Goal: Information Seeking & Learning: Compare options

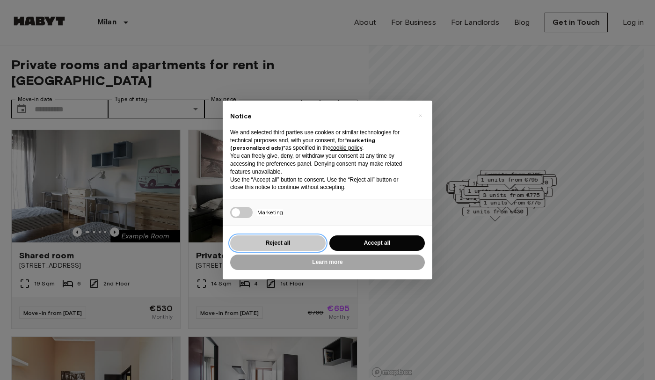
click at [304, 240] on button "Reject all" at bounding box center [277, 242] width 95 height 15
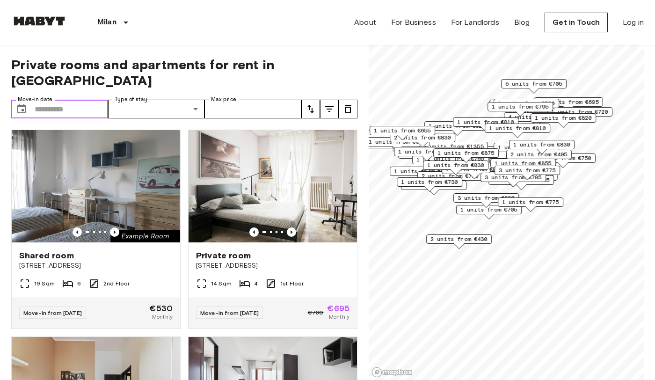
click at [35, 100] on input "Move-in date" at bounding box center [71, 109] width 73 height 19
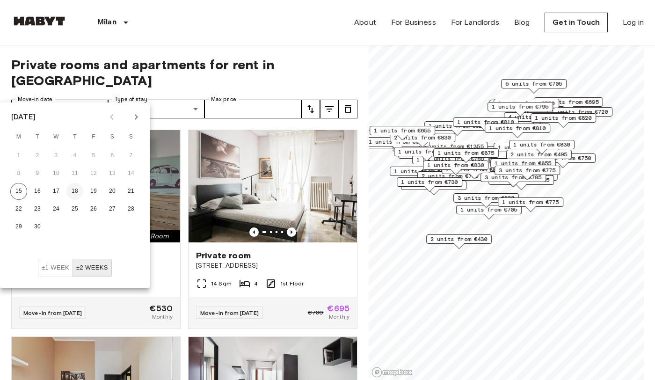
click at [77, 190] on button "18" at bounding box center [74, 191] width 17 height 17
type input "**********"
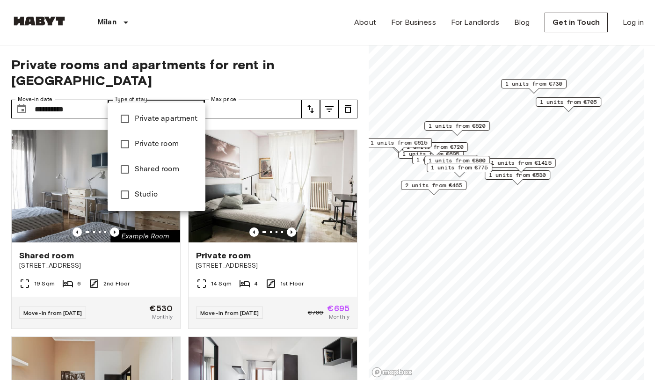
click at [145, 125] on li "Private apartment" at bounding box center [157, 118] width 98 height 25
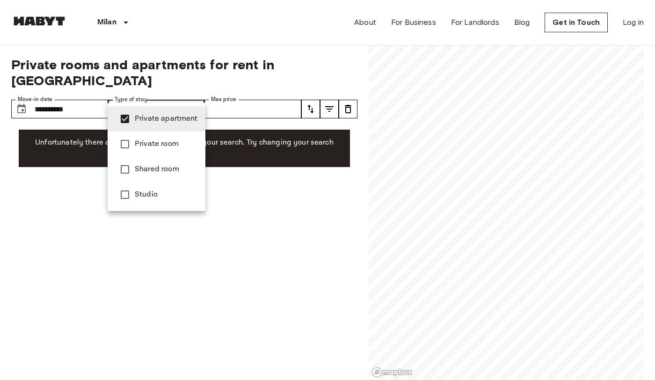
click at [150, 142] on span "Private room" at bounding box center [166, 143] width 63 height 11
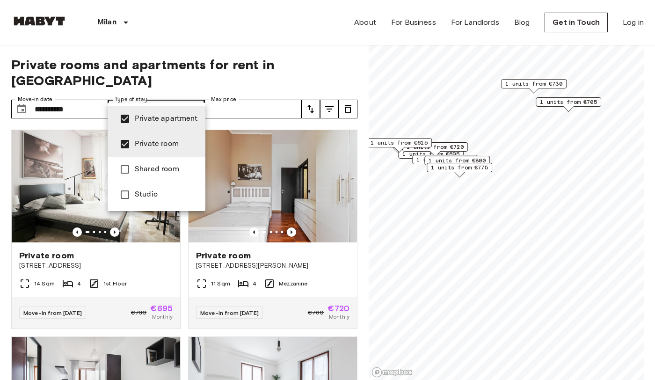
click at [161, 204] on li "Studio" at bounding box center [157, 194] width 98 height 25
type input "**********"
click at [235, 94] on div at bounding box center [327, 190] width 655 height 380
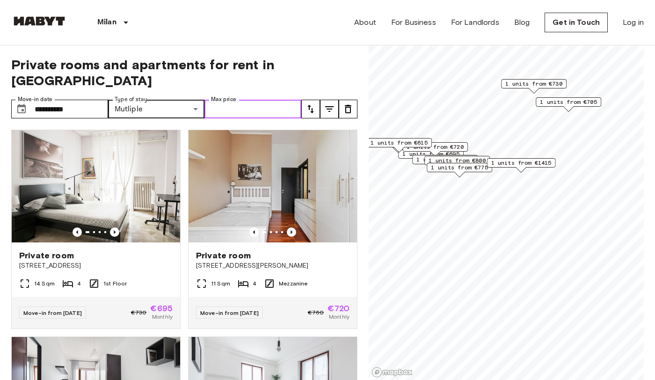
click at [235, 100] on input "Max price" at bounding box center [252, 109] width 97 height 19
type input "***"
click at [326, 103] on icon "tune" at bounding box center [329, 108] width 11 height 11
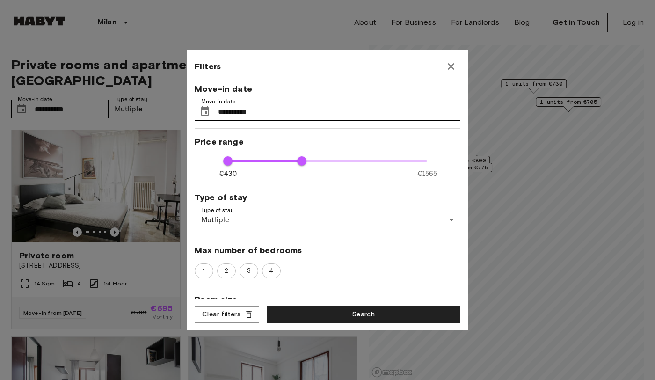
click at [451, 67] on icon "button" at bounding box center [450, 66] width 11 height 11
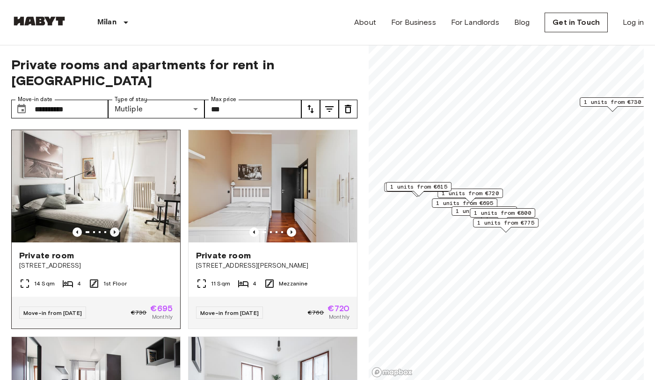
click at [114, 227] on icon "Previous image" at bounding box center [114, 231] width 9 height 9
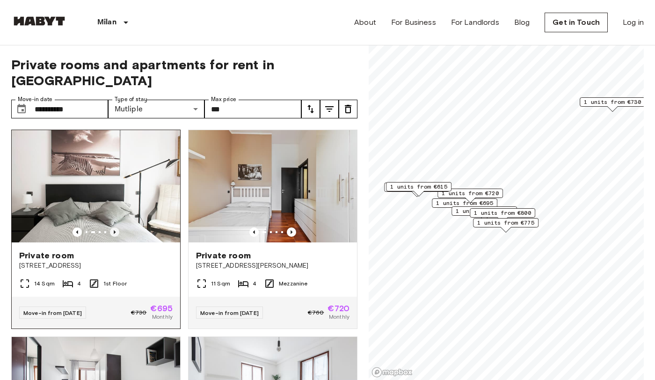
click at [114, 227] on icon "Previous image" at bounding box center [114, 231] width 9 height 9
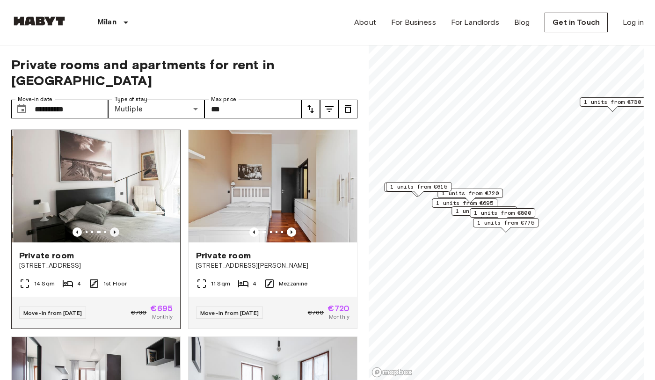
click at [114, 227] on icon "Previous image" at bounding box center [114, 231] width 9 height 9
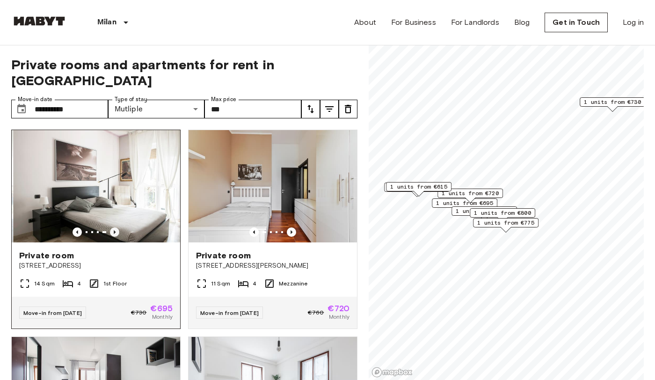
click at [114, 227] on icon "Previous image" at bounding box center [114, 231] width 9 height 9
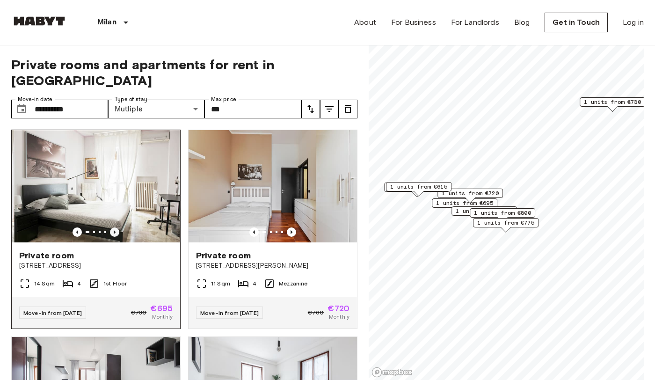
click at [114, 227] on icon "Previous image" at bounding box center [114, 231] width 9 height 9
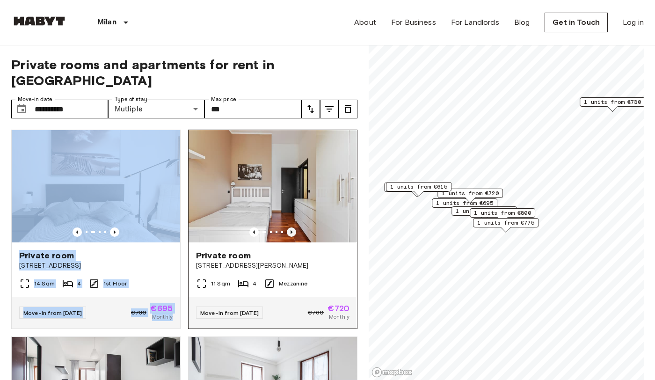
click at [290, 227] on icon "Previous image" at bounding box center [291, 231] width 9 height 9
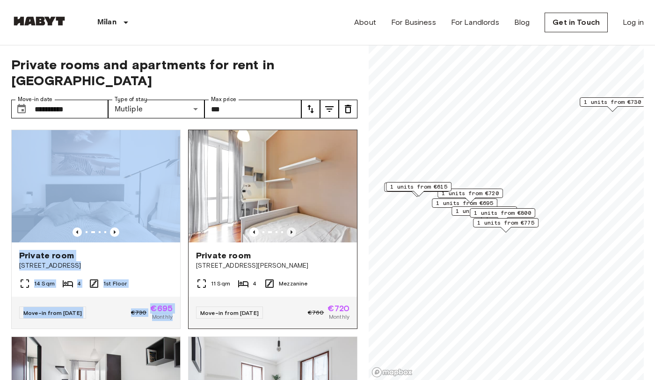
click at [290, 227] on icon "Previous image" at bounding box center [291, 231] width 9 height 9
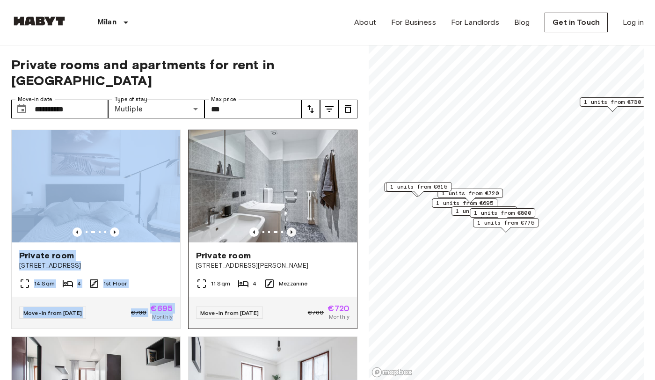
click at [290, 227] on icon "Previous image" at bounding box center [291, 231] width 9 height 9
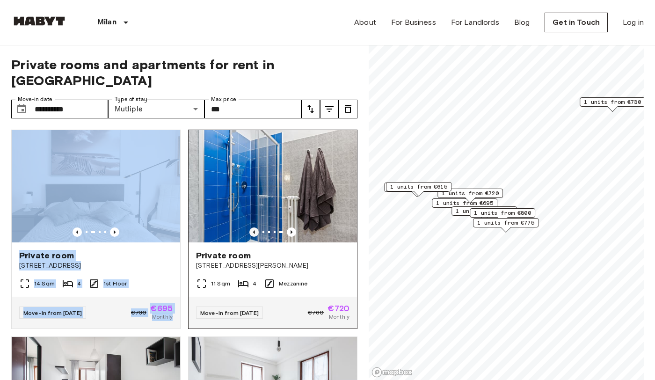
click at [254, 227] on icon "Previous image" at bounding box center [253, 231] width 9 height 9
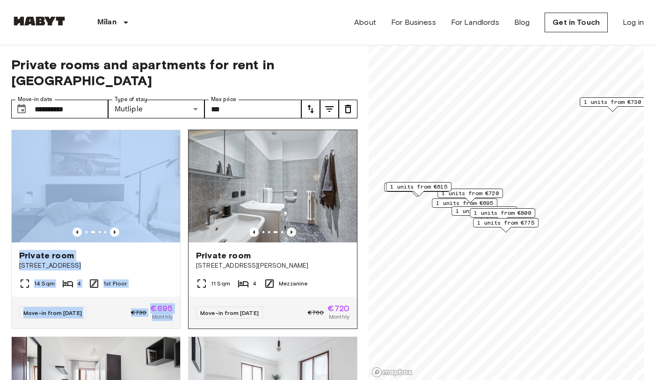
click at [290, 230] on icon "Previous image" at bounding box center [291, 232] width 2 height 4
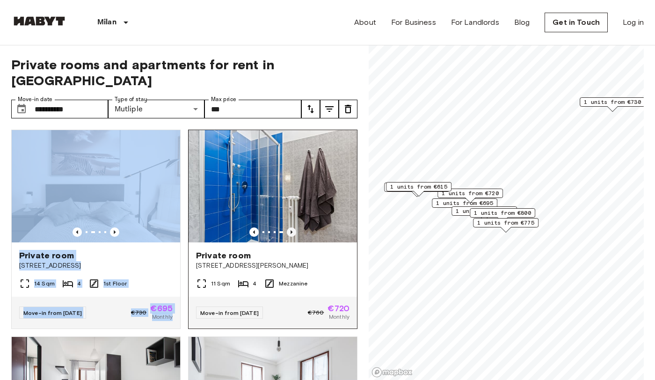
click at [290, 230] on icon "Previous image" at bounding box center [291, 232] width 2 height 4
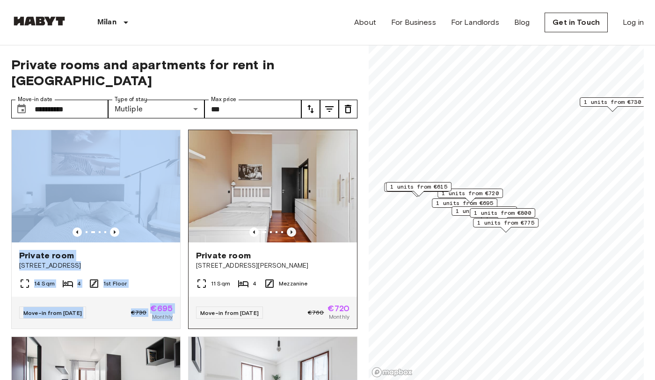
click at [290, 230] on icon "Previous image" at bounding box center [291, 232] width 2 height 4
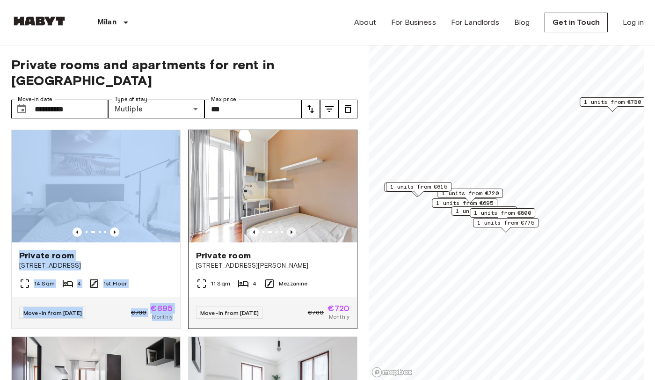
click at [290, 230] on icon "Previous image" at bounding box center [291, 232] width 2 height 4
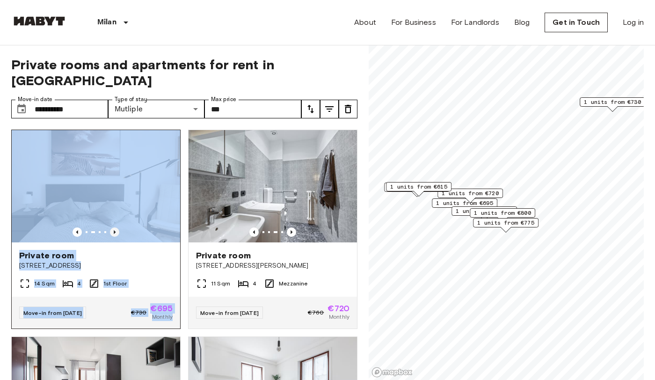
click at [114, 227] on icon "Previous image" at bounding box center [114, 231] width 9 height 9
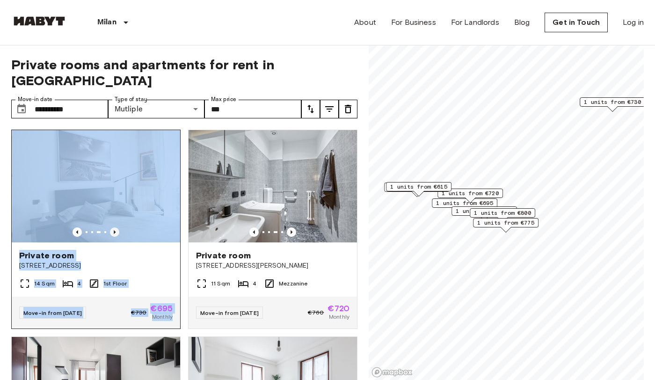
click at [114, 227] on icon "Previous image" at bounding box center [114, 231] width 9 height 9
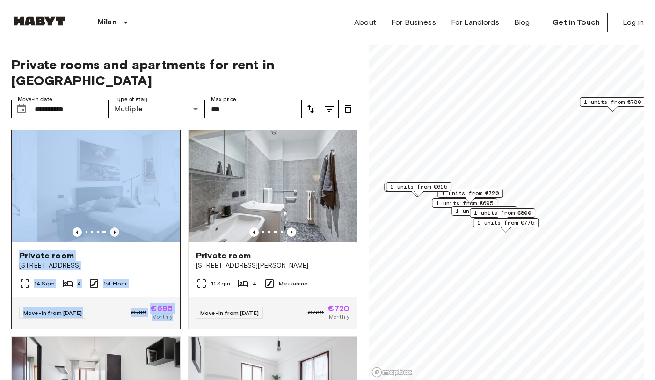
click at [114, 227] on icon "Previous image" at bounding box center [114, 231] width 9 height 9
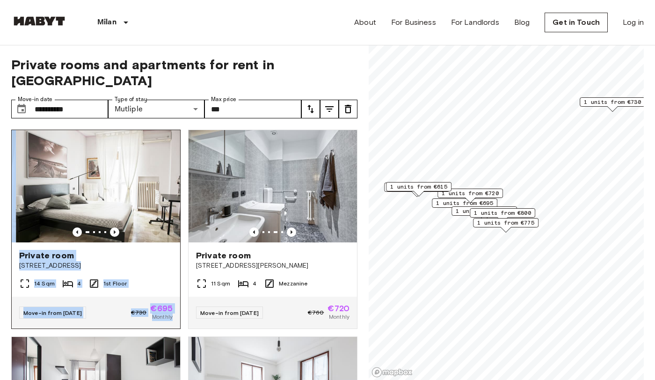
click at [149, 261] on div "Private room Via Pisanello 10" at bounding box center [96, 260] width 168 height 36
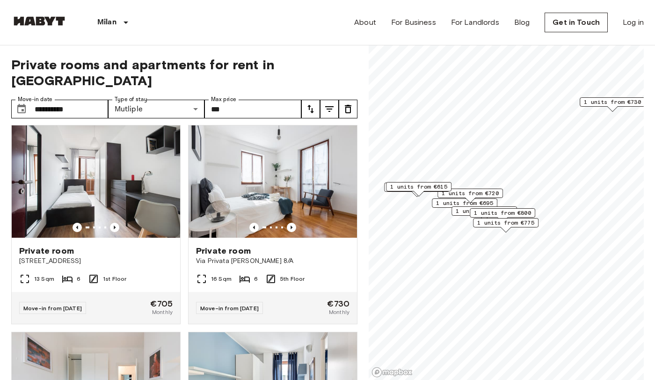
scroll to position [176, 0]
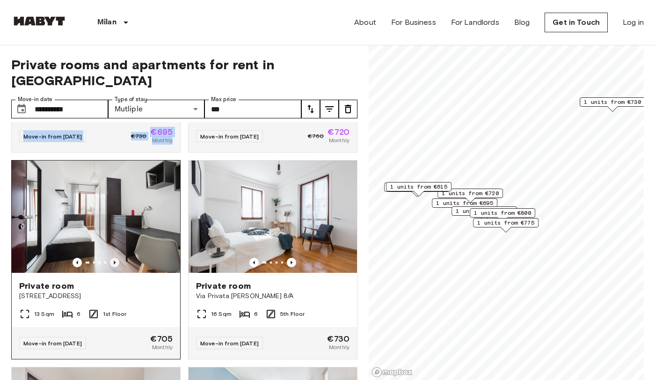
click at [114, 261] on icon "Previous image" at bounding box center [115, 263] width 2 height 4
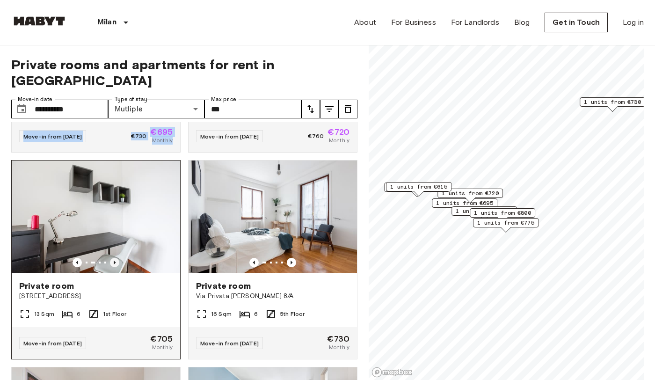
click at [114, 261] on icon "Previous image" at bounding box center [115, 263] width 2 height 4
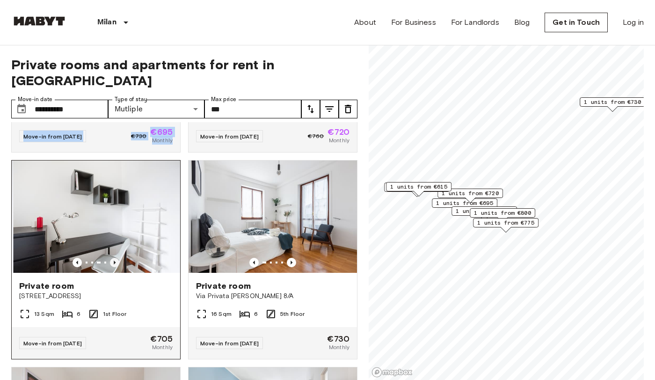
click at [114, 261] on icon "Previous image" at bounding box center [115, 263] width 2 height 4
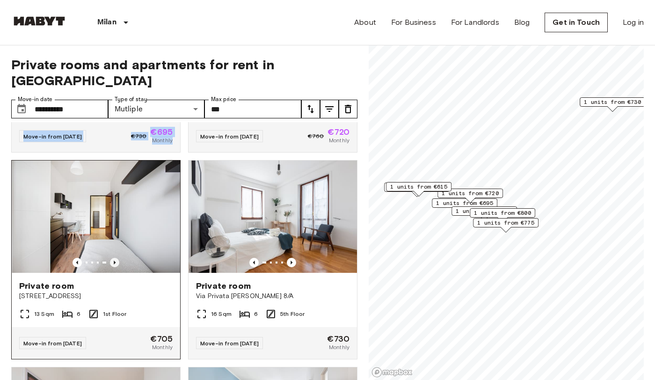
click at [114, 261] on icon "Previous image" at bounding box center [115, 263] width 2 height 4
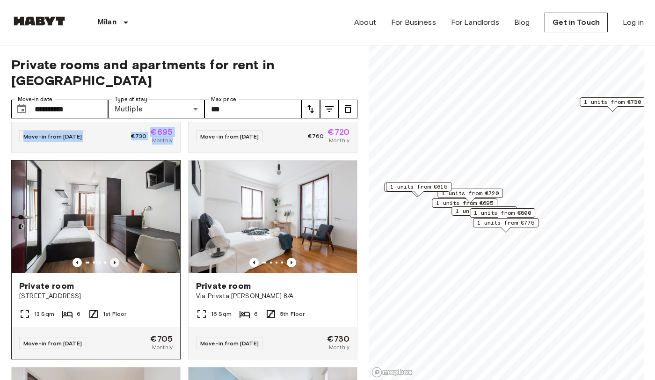
click at [114, 261] on icon "Previous image" at bounding box center [115, 263] width 2 height 4
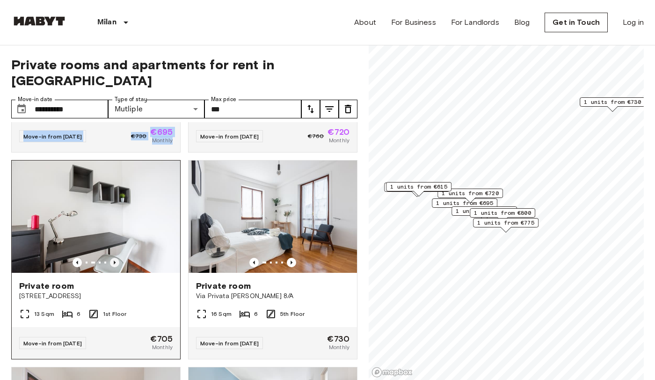
click at [114, 261] on icon "Previous image" at bounding box center [115, 263] width 2 height 4
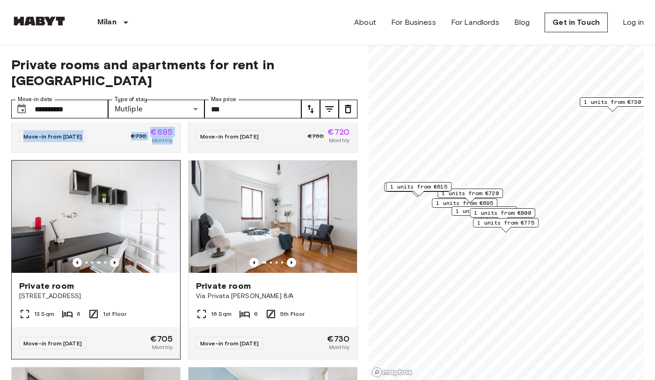
click at [114, 261] on icon "Previous image" at bounding box center [115, 263] width 2 height 4
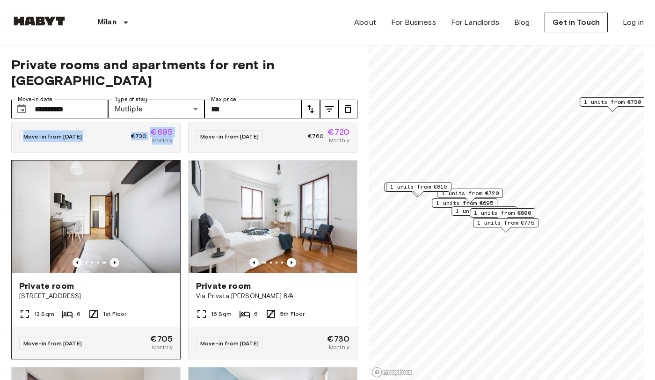
click at [114, 261] on icon "Previous image" at bounding box center [115, 263] width 2 height 4
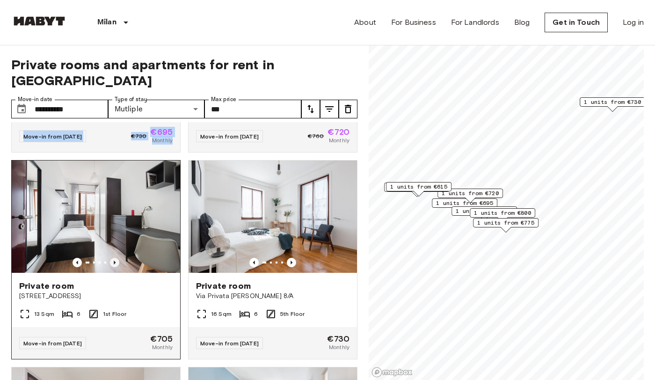
click at [114, 261] on icon "Previous image" at bounding box center [115, 263] width 2 height 4
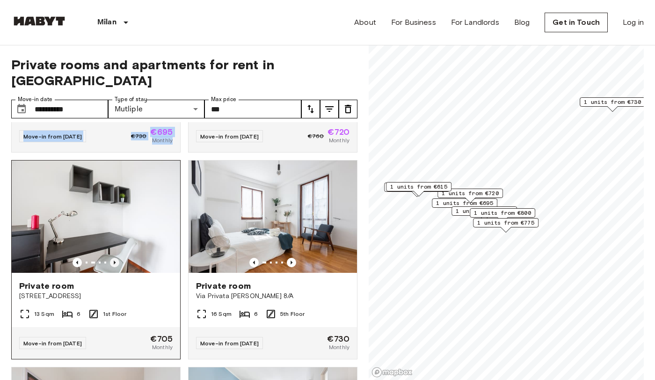
click at [114, 261] on icon "Previous image" at bounding box center [115, 263] width 2 height 4
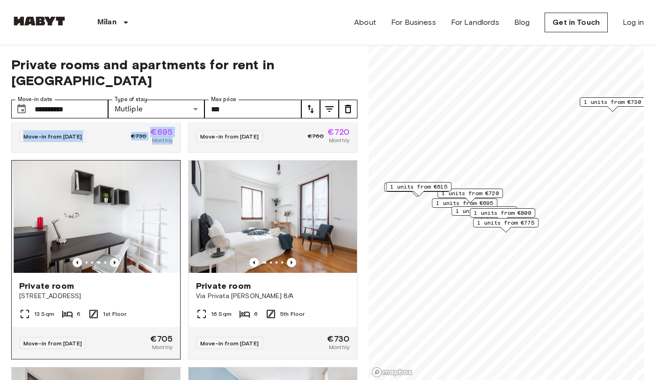
click at [114, 261] on icon "Previous image" at bounding box center [115, 263] width 2 height 4
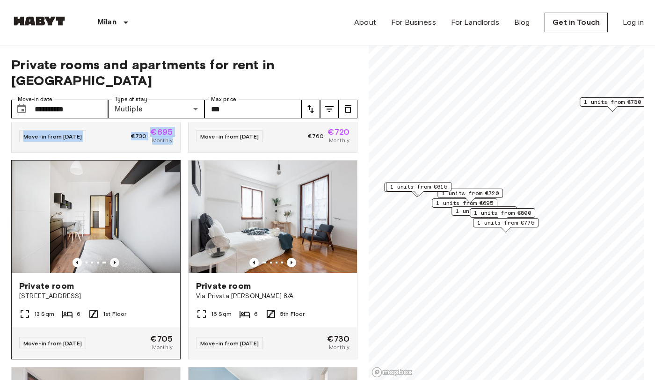
click at [114, 261] on icon "Previous image" at bounding box center [115, 263] width 2 height 4
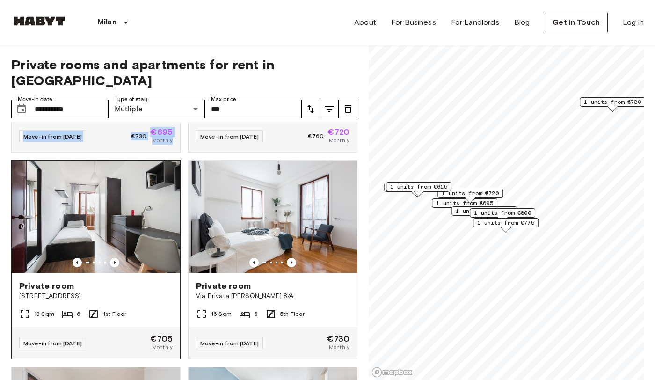
click at [114, 188] on img at bounding box center [96, 216] width 168 height 112
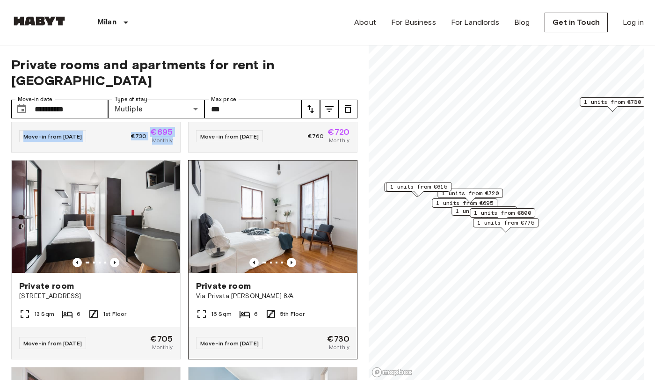
click at [287, 212] on img at bounding box center [273, 216] width 168 height 112
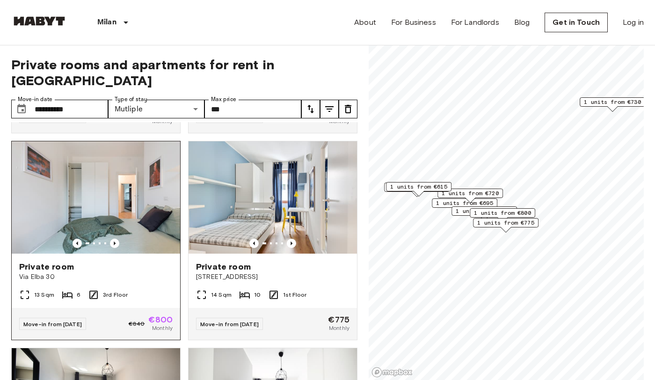
scroll to position [407, 0]
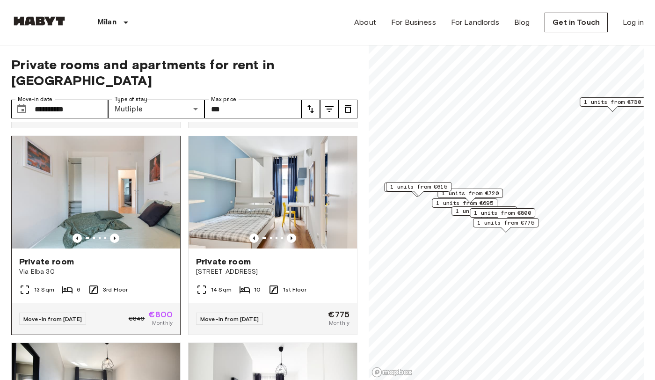
click at [129, 188] on img at bounding box center [96, 192] width 168 height 112
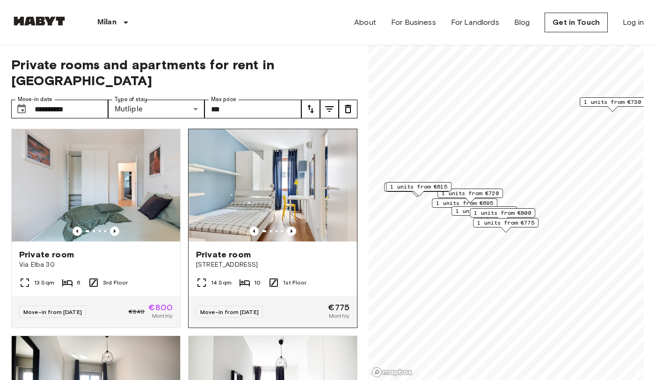
scroll to position [422, 0]
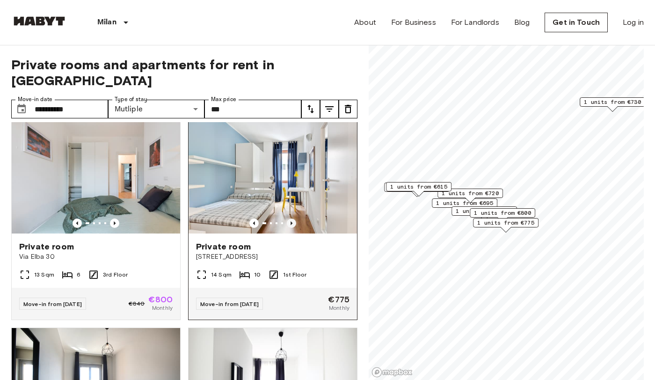
click at [293, 218] on icon "Previous image" at bounding box center [291, 222] width 9 height 9
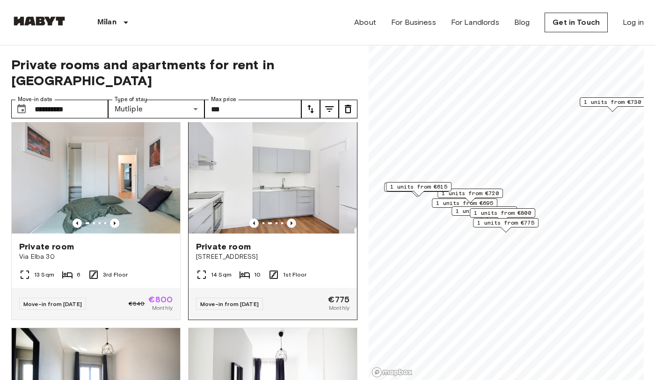
click at [293, 218] on icon "Previous image" at bounding box center [291, 222] width 9 height 9
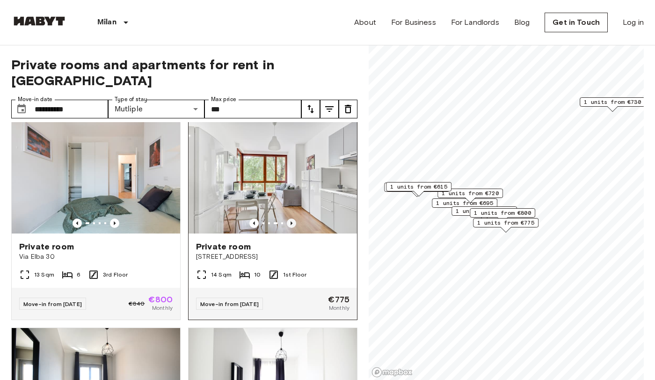
click at [289, 218] on icon "Previous image" at bounding box center [291, 222] width 9 height 9
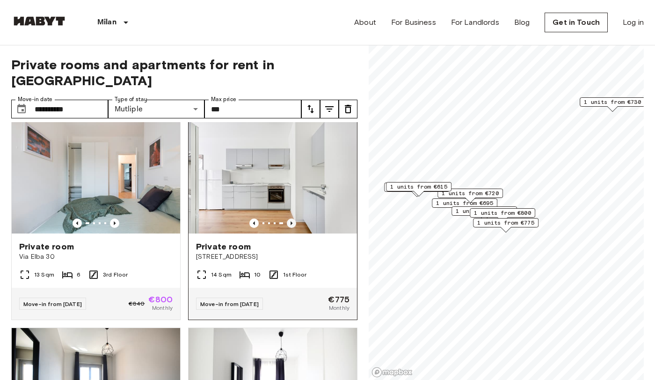
click at [289, 218] on icon "Previous image" at bounding box center [291, 222] width 9 height 9
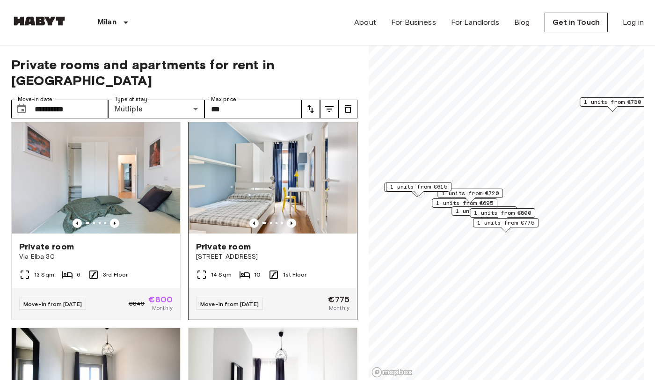
click at [285, 154] on img at bounding box center [273, 177] width 168 height 112
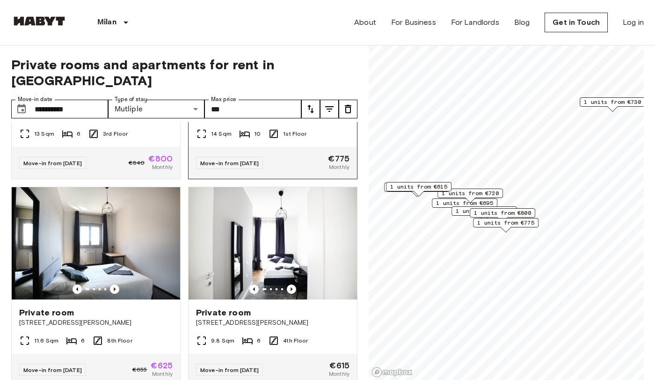
scroll to position [572, 0]
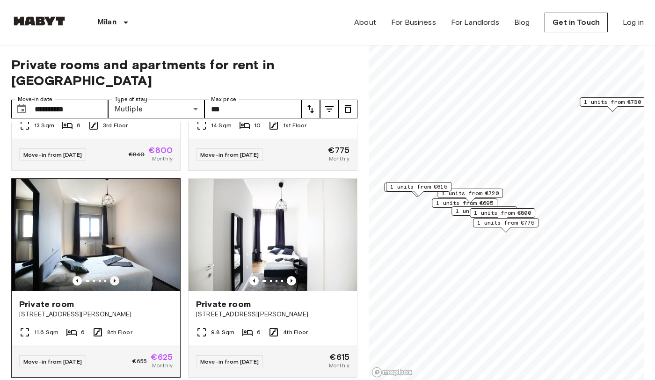
click at [114, 276] on icon "Previous image" at bounding box center [114, 280] width 9 height 9
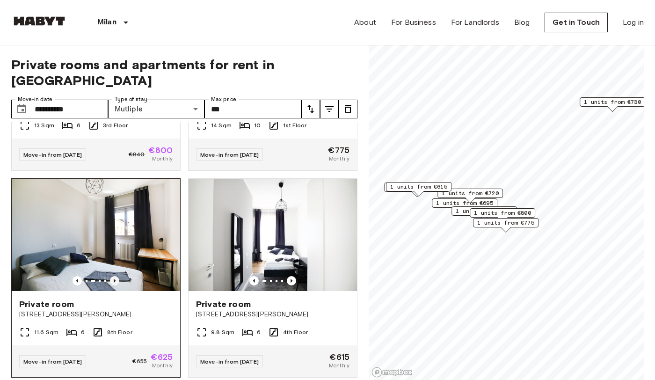
click at [114, 276] on icon "Previous image" at bounding box center [114, 280] width 9 height 9
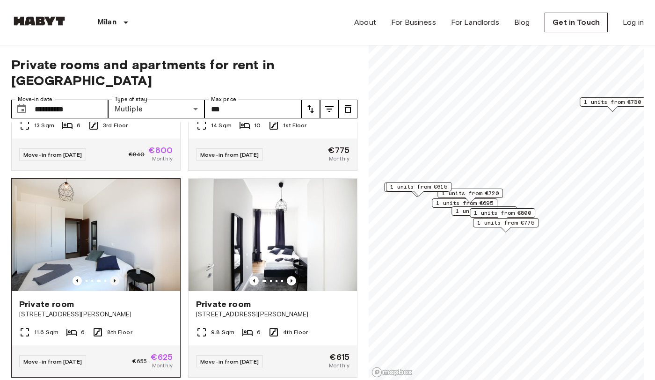
click at [114, 276] on icon "Previous image" at bounding box center [114, 280] width 9 height 9
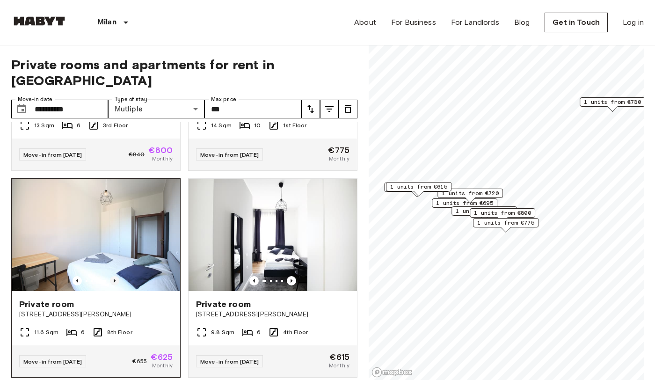
click at [114, 276] on icon "Previous image" at bounding box center [114, 280] width 9 height 9
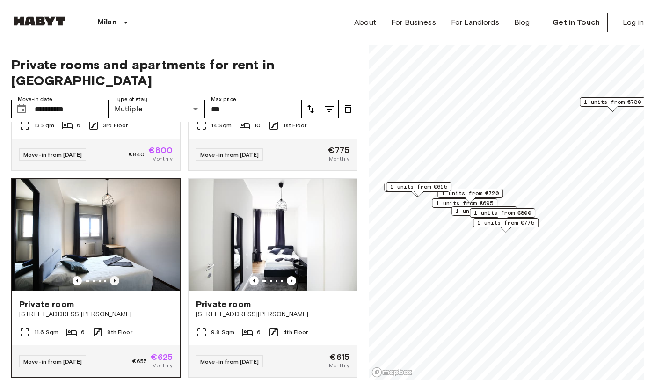
click at [114, 276] on icon "Previous image" at bounding box center [114, 280] width 9 height 9
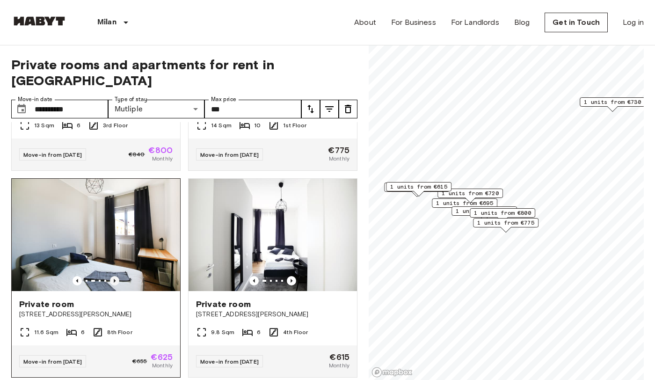
click at [114, 276] on icon "Previous image" at bounding box center [114, 280] width 9 height 9
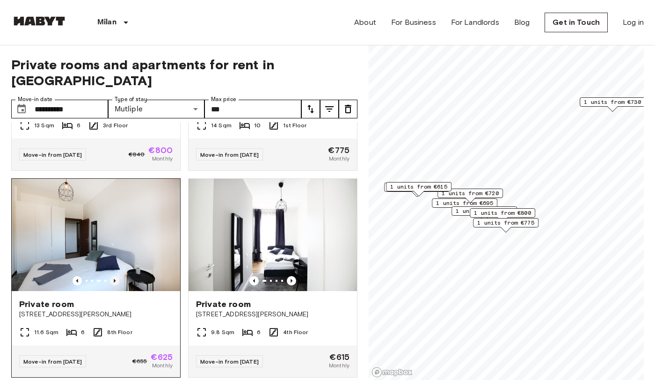
click at [114, 276] on icon "Previous image" at bounding box center [114, 280] width 9 height 9
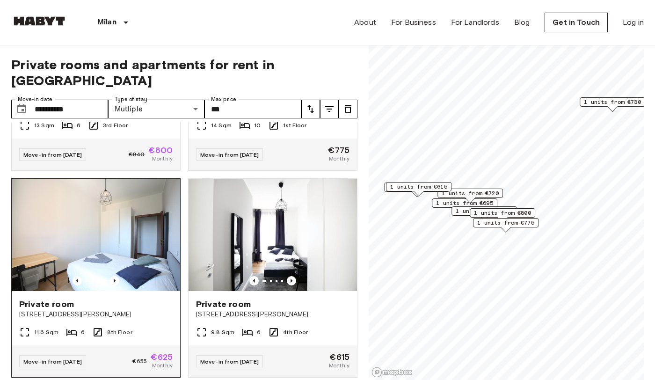
click at [138, 228] on img at bounding box center [96, 235] width 168 height 112
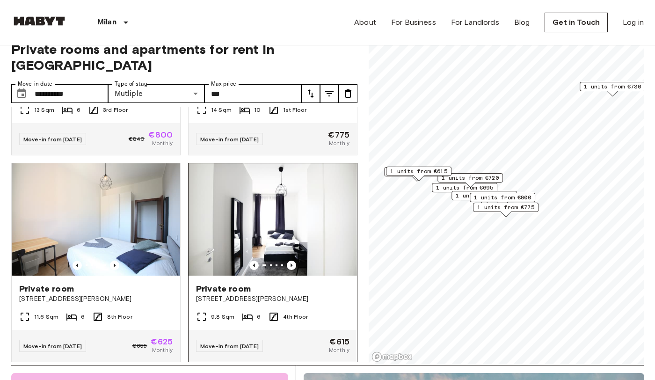
scroll to position [41, 0]
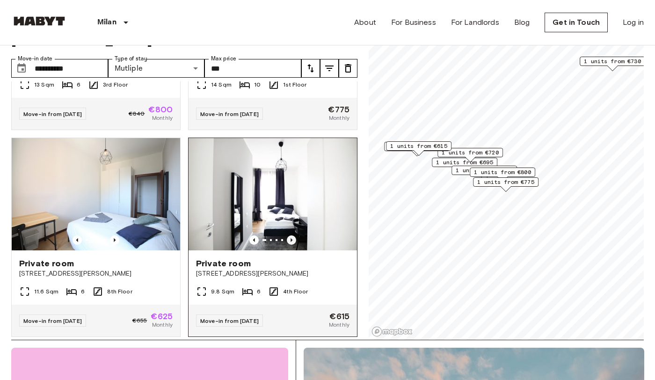
click at [292, 235] on icon "Previous image" at bounding box center [291, 239] width 9 height 9
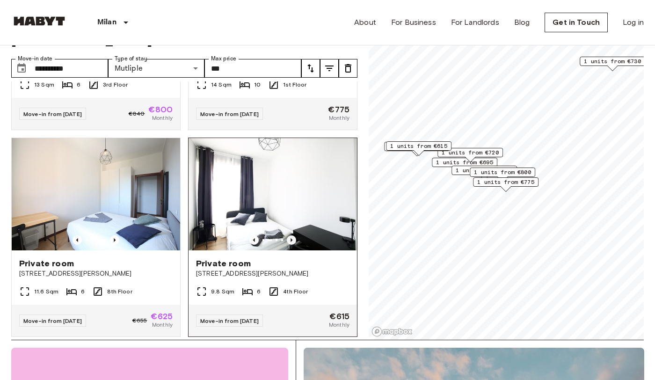
click at [292, 235] on icon "Previous image" at bounding box center [291, 239] width 9 height 9
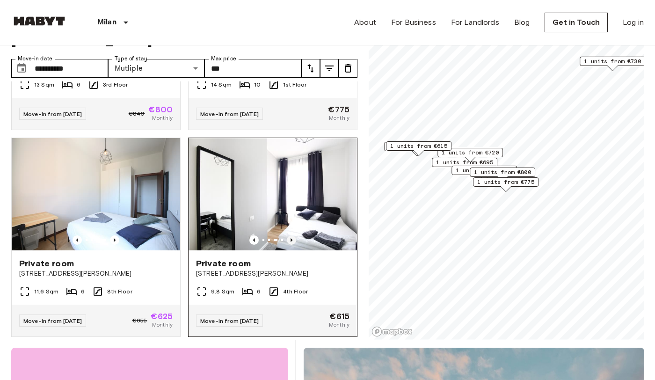
click at [292, 235] on icon "Previous image" at bounding box center [291, 239] width 9 height 9
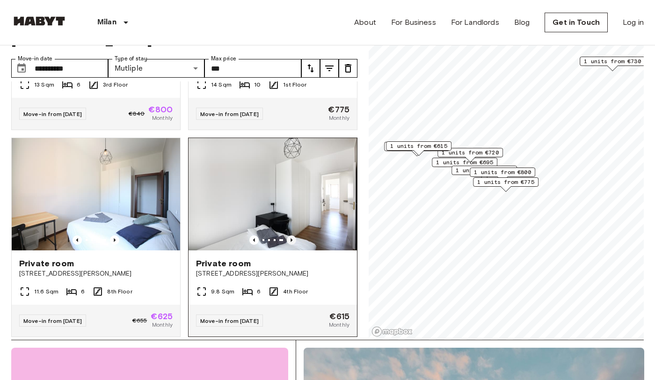
click at [292, 235] on icon "Previous image" at bounding box center [291, 239] width 9 height 9
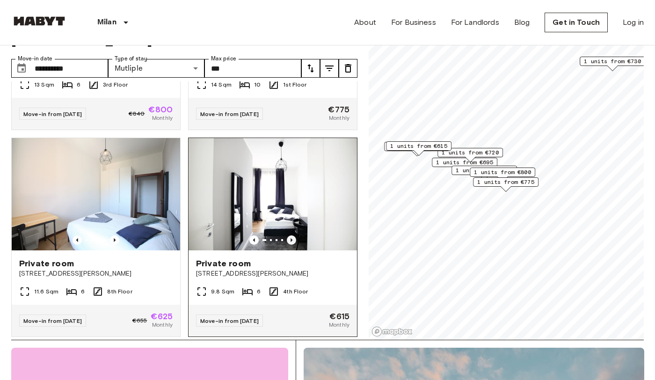
click at [292, 235] on icon "Previous image" at bounding box center [291, 239] width 9 height 9
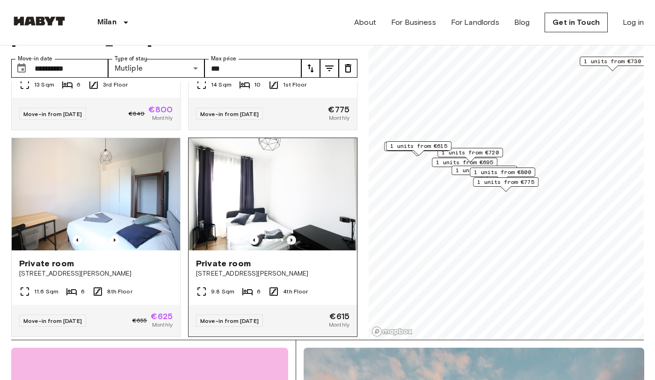
click at [292, 235] on icon "Previous image" at bounding box center [291, 239] width 9 height 9
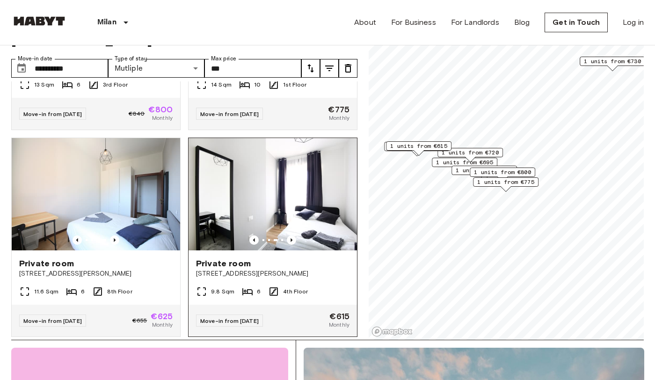
click at [289, 191] on img at bounding box center [273, 194] width 168 height 112
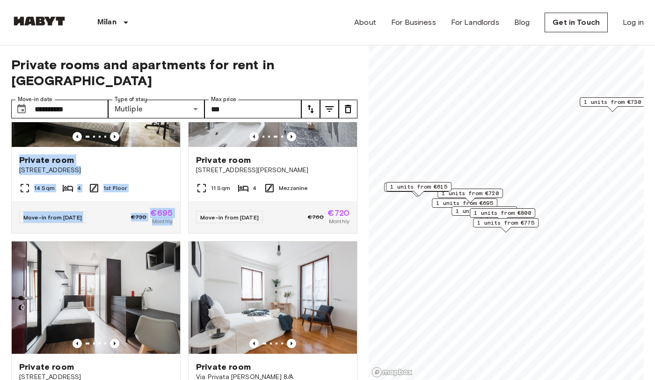
scroll to position [69, 0]
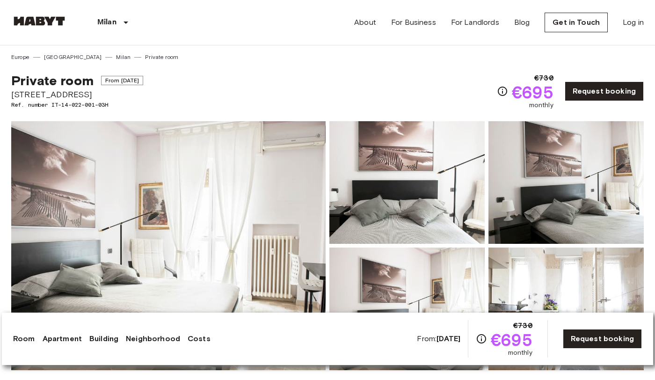
click at [250, 166] on img at bounding box center [168, 245] width 314 height 249
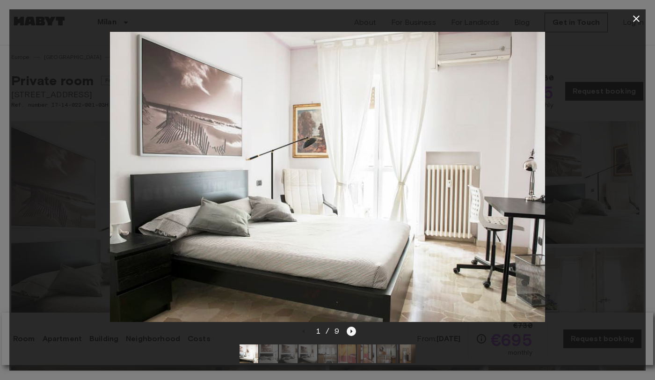
click at [347, 335] on icon "Next image" at bounding box center [351, 331] width 9 height 9
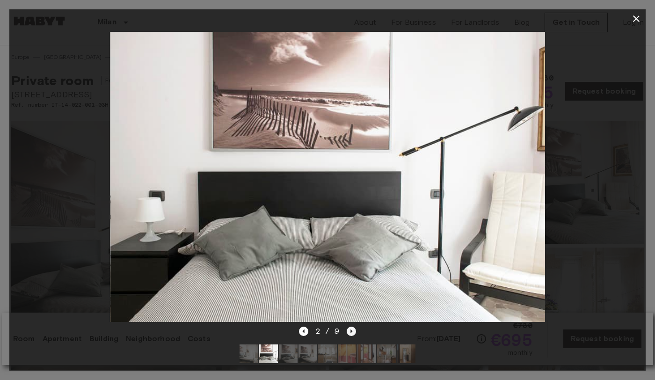
click at [347, 335] on icon "Next image" at bounding box center [351, 331] width 9 height 9
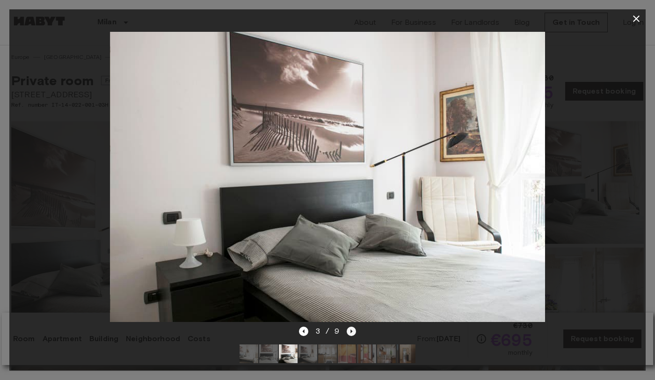
click at [347, 335] on icon "Next image" at bounding box center [351, 331] width 9 height 9
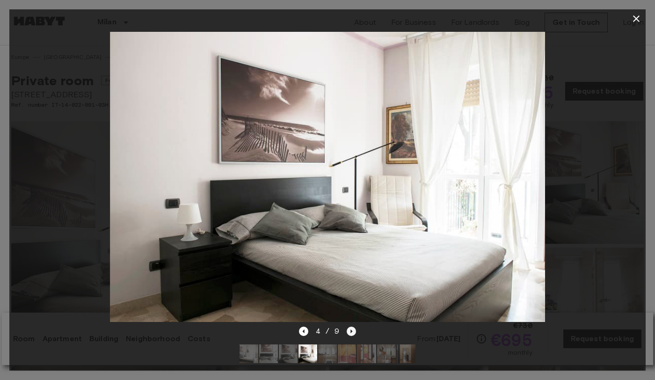
click at [347, 335] on icon "Next image" at bounding box center [351, 331] width 9 height 9
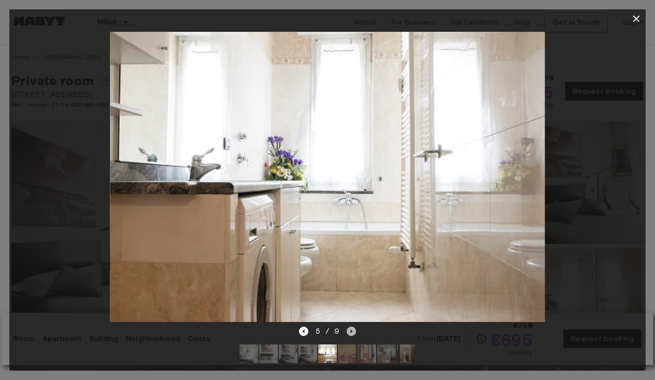
click at [347, 335] on icon "Next image" at bounding box center [351, 331] width 9 height 9
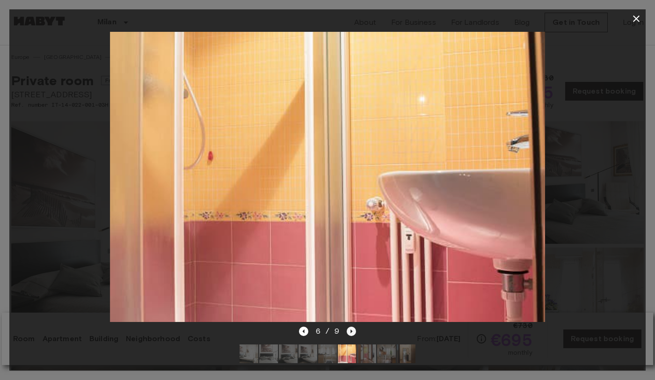
click at [347, 335] on icon "Next image" at bounding box center [351, 331] width 9 height 9
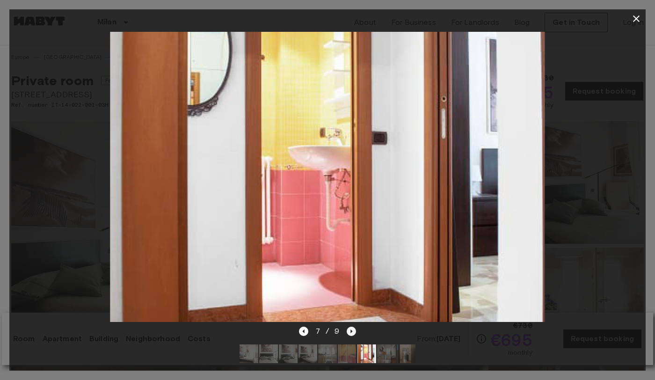
click at [347, 335] on icon "Next image" at bounding box center [351, 331] width 9 height 9
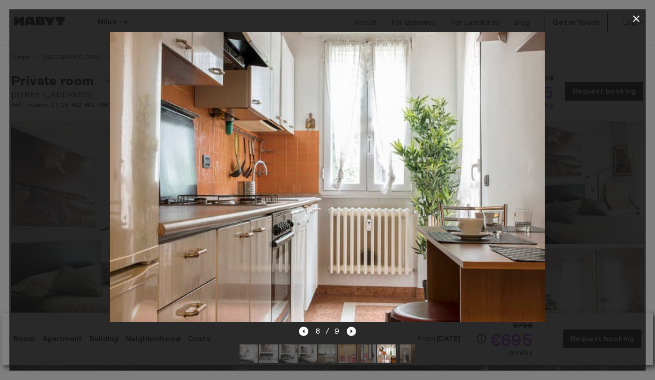
click at [347, 335] on icon "Next image" at bounding box center [351, 331] width 9 height 9
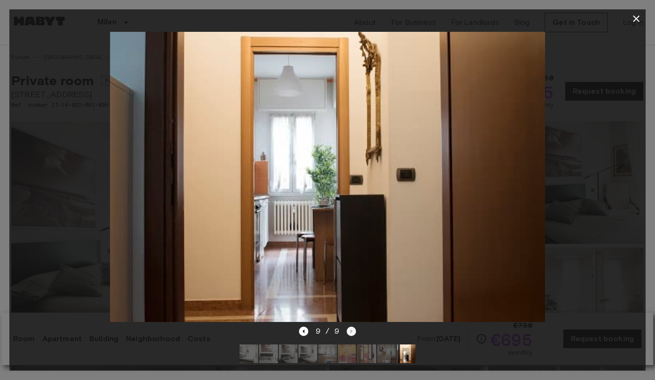
click at [346, 335] on div "9 / 9" at bounding box center [328, 331] width 58 height 11
click at [580, 102] on div at bounding box center [327, 177] width 636 height 298
click at [634, 18] on icon "button" at bounding box center [636, 18] width 11 height 11
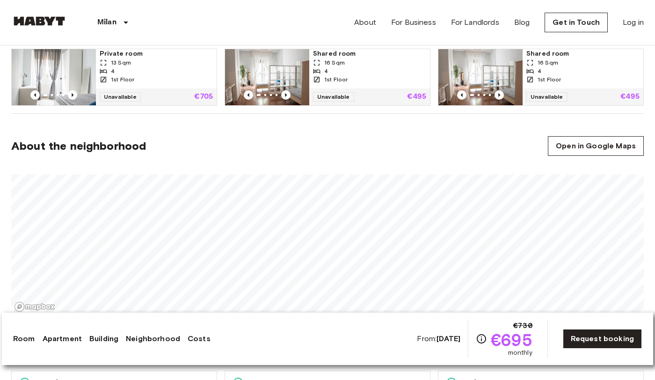
scroll to position [666, 0]
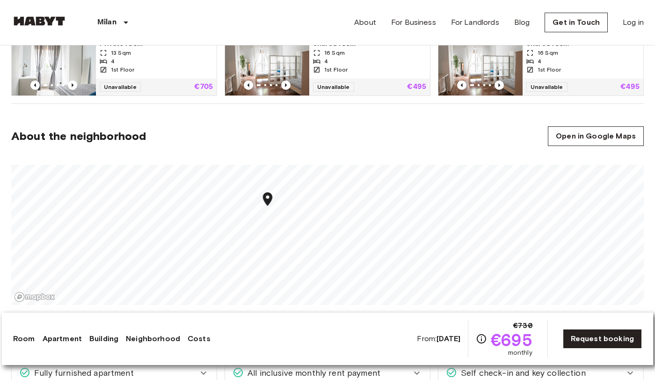
click at [422, 155] on section "About the neighborhood Open in Google Maps" at bounding box center [327, 210] width 632 height 213
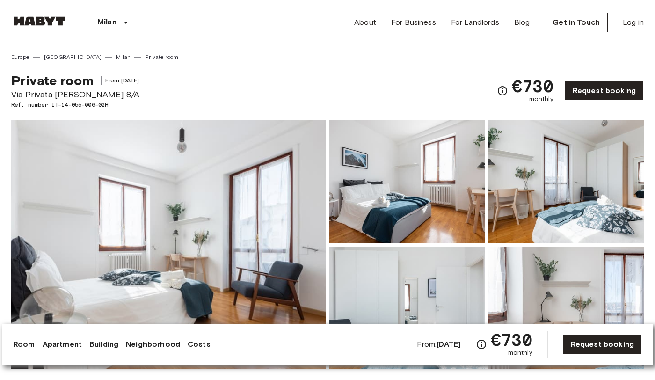
click at [182, 218] on img at bounding box center [168, 244] width 314 height 249
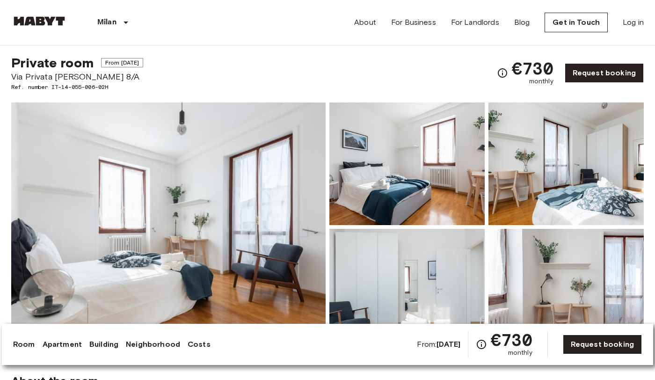
scroll to position [28, 0]
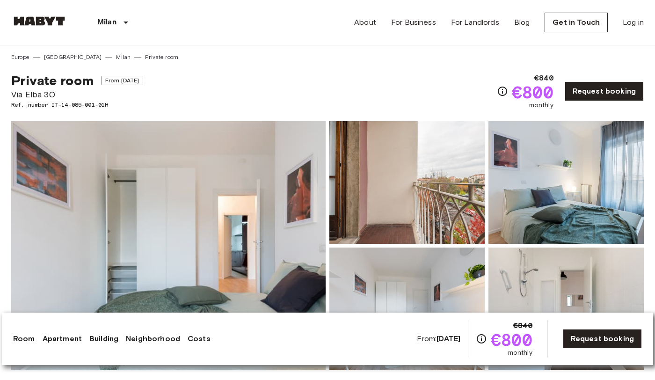
click at [214, 185] on img at bounding box center [168, 245] width 314 height 249
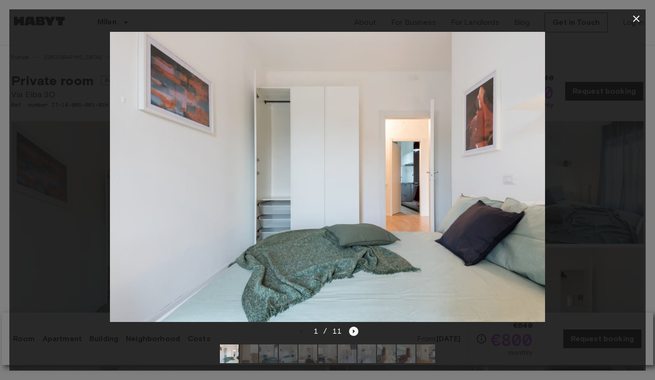
click at [354, 329] on icon "Next image" at bounding box center [353, 331] width 9 height 9
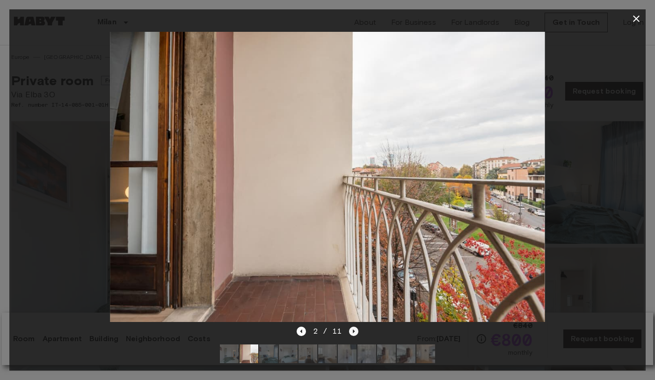
click at [354, 329] on icon "Next image" at bounding box center [353, 331] width 9 height 9
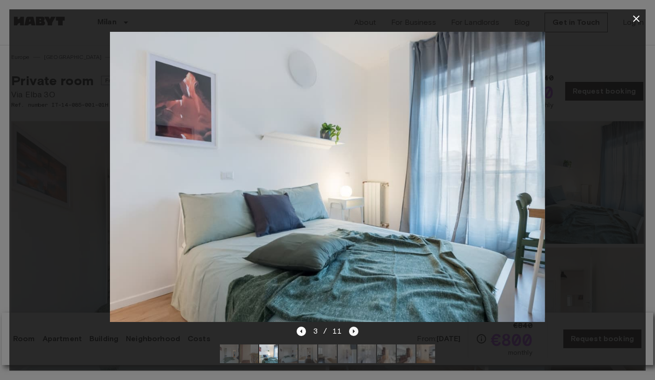
click at [354, 329] on icon "Next image" at bounding box center [353, 331] width 9 height 9
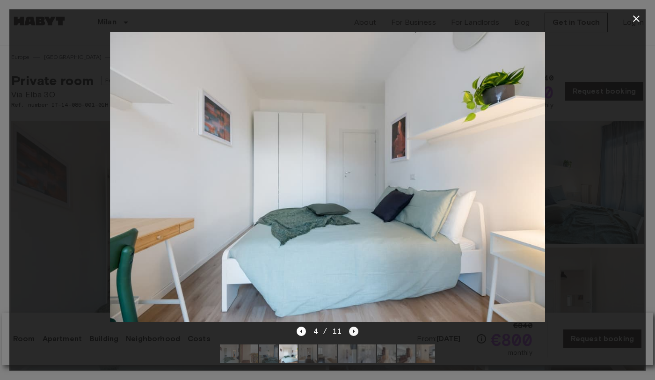
click at [354, 329] on icon "Next image" at bounding box center [353, 331] width 9 height 9
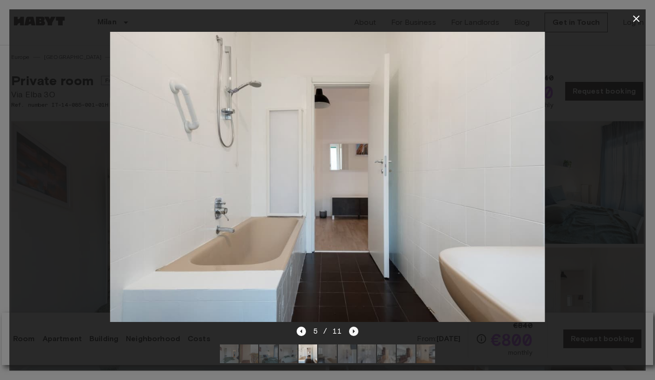
click at [354, 329] on icon "Next image" at bounding box center [353, 331] width 9 height 9
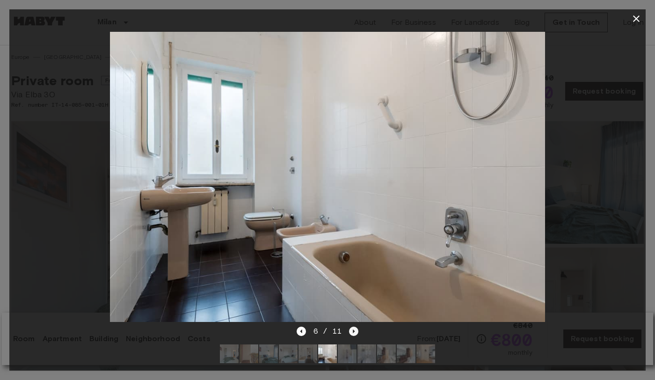
click at [354, 329] on icon "Next image" at bounding box center [353, 331] width 9 height 9
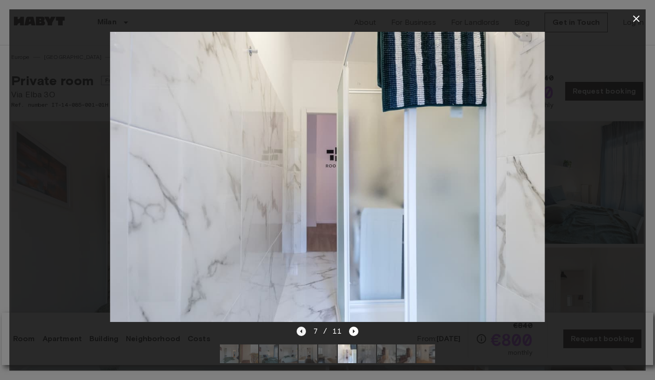
click at [305, 332] on icon "Previous image" at bounding box center [301, 331] width 9 height 9
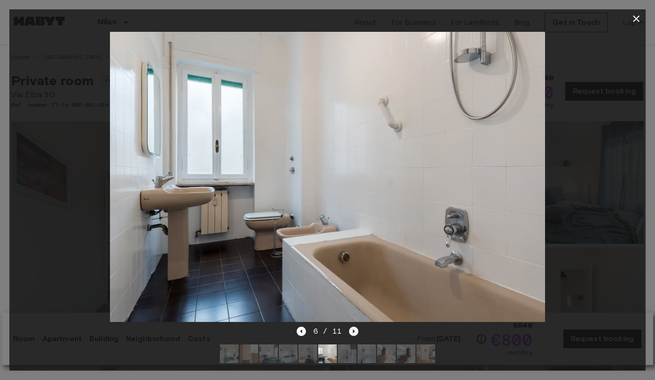
click at [353, 331] on icon "Next image" at bounding box center [354, 331] width 2 height 4
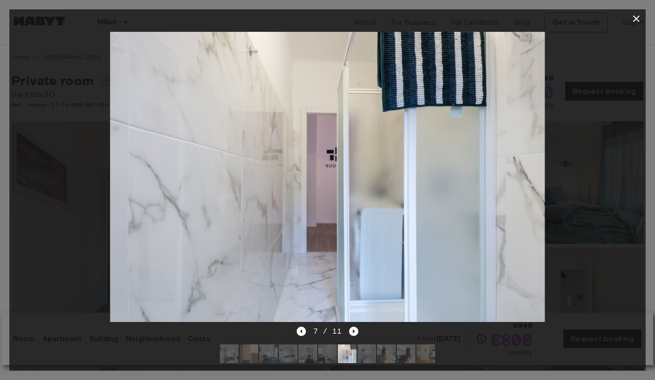
click at [353, 331] on icon "Next image" at bounding box center [354, 331] width 2 height 4
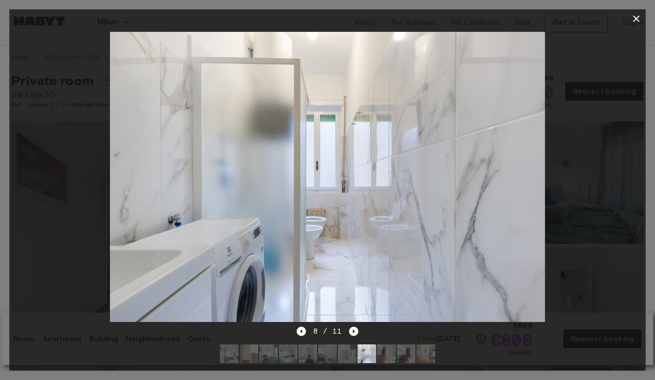
click at [353, 331] on icon "Next image" at bounding box center [354, 331] width 2 height 4
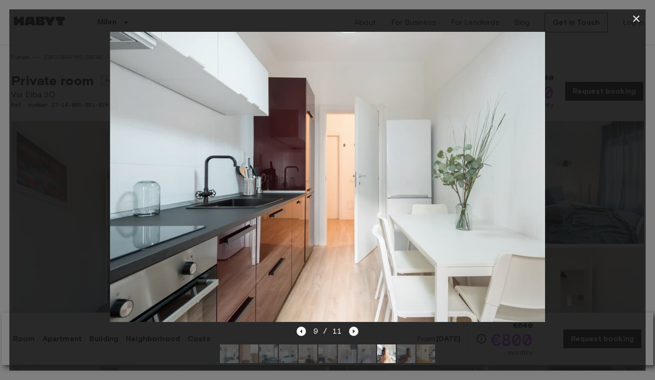
click at [353, 331] on icon "Next image" at bounding box center [354, 331] width 2 height 4
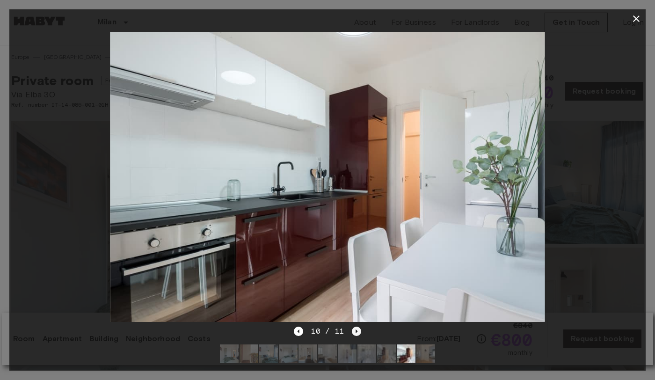
click at [353, 331] on icon "Next image" at bounding box center [356, 331] width 9 height 9
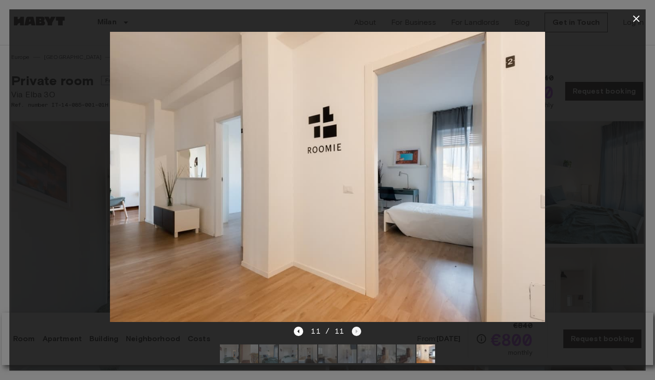
click at [353, 331] on div "11 / 11" at bounding box center [327, 331] width 67 height 11
click at [633, 16] on icon "button" at bounding box center [636, 18] width 11 height 11
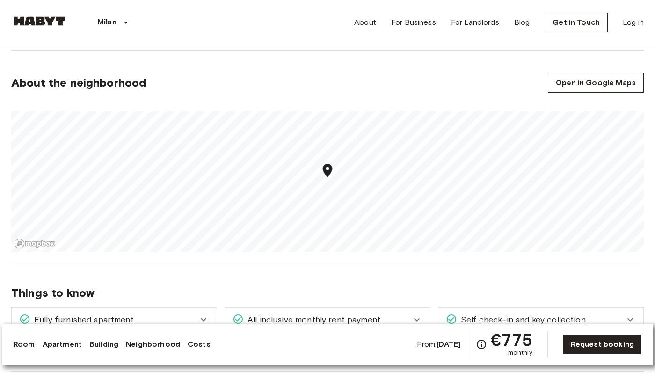
scroll to position [857, 0]
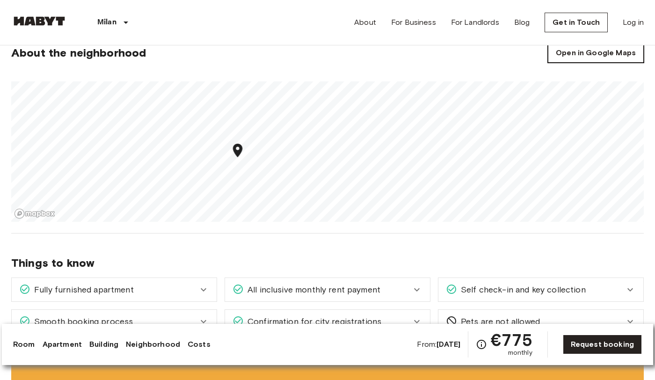
click at [573, 47] on link "Open in Google Maps" at bounding box center [596, 53] width 96 height 20
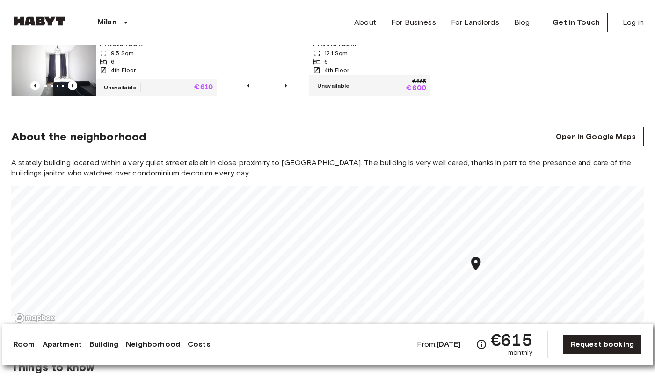
scroll to position [796, 0]
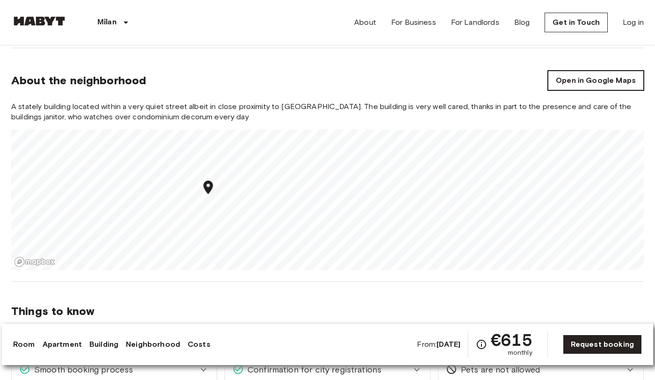
click at [585, 71] on link "Open in Google Maps" at bounding box center [596, 81] width 96 height 20
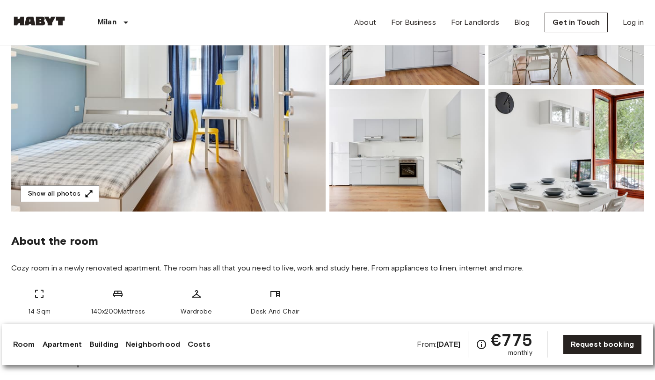
scroll to position [164, 0]
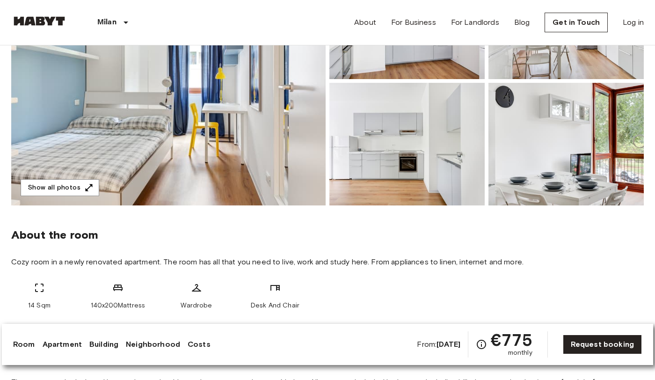
click at [203, 118] on img at bounding box center [168, 80] width 314 height 249
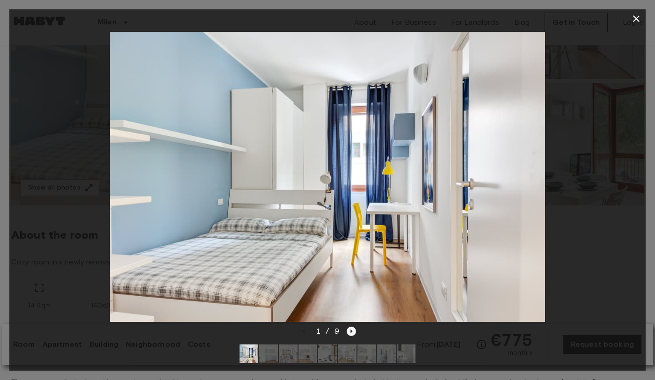
click at [349, 330] on icon "Next image" at bounding box center [351, 331] width 9 height 9
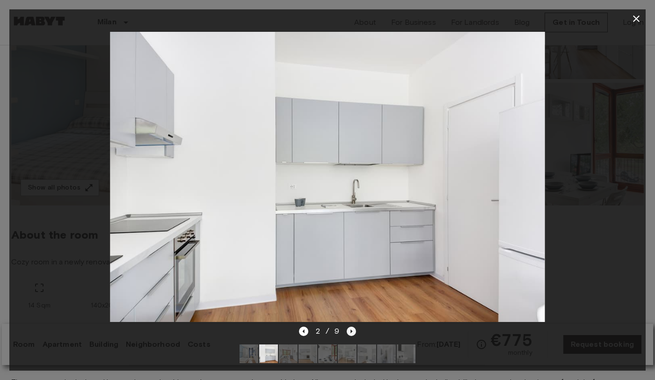
click at [349, 330] on icon "Next image" at bounding box center [351, 331] width 9 height 9
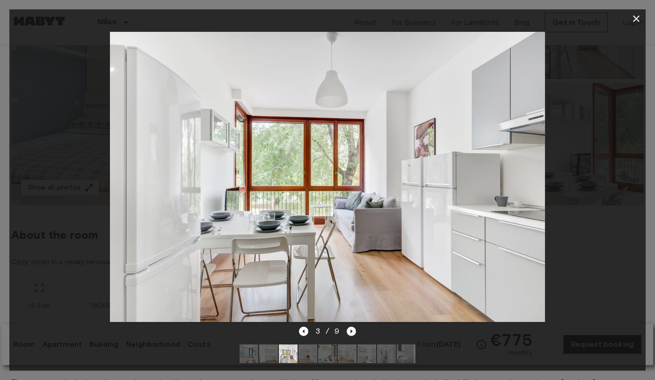
click at [349, 330] on icon "Next image" at bounding box center [351, 331] width 9 height 9
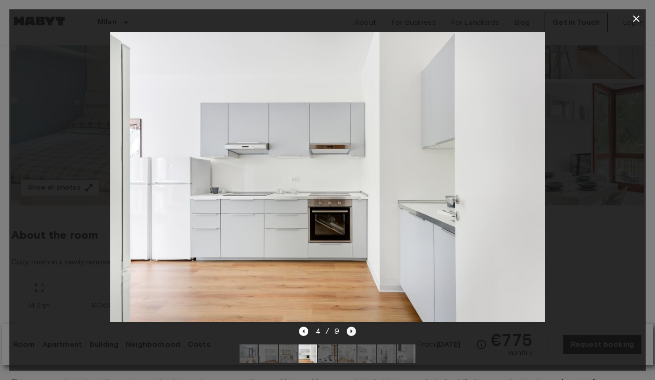
click at [349, 330] on icon "Next image" at bounding box center [351, 331] width 9 height 9
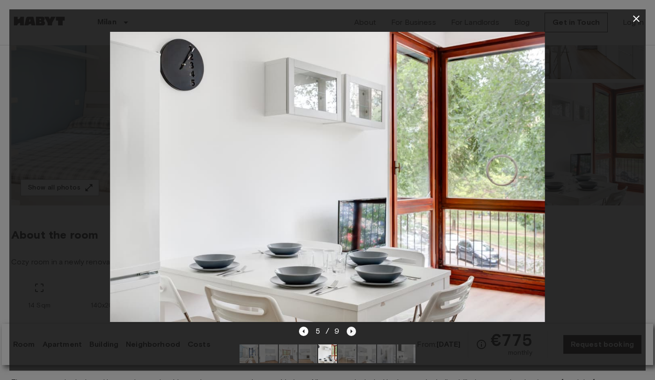
click at [349, 330] on icon "Next image" at bounding box center [351, 331] width 9 height 9
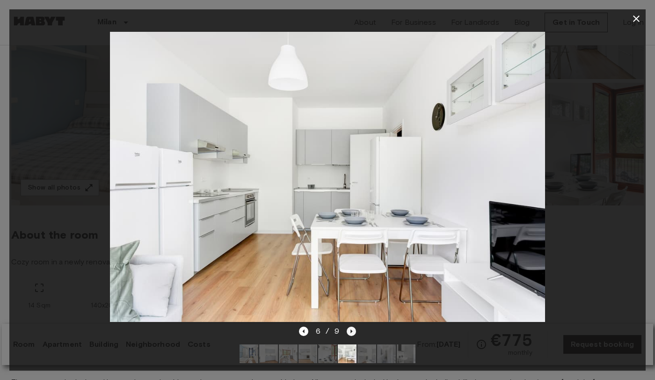
click at [349, 330] on icon "Next image" at bounding box center [351, 331] width 9 height 9
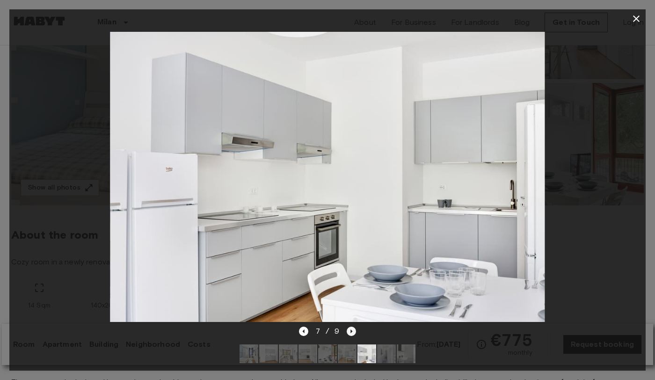
click at [349, 330] on icon "Next image" at bounding box center [351, 331] width 9 height 9
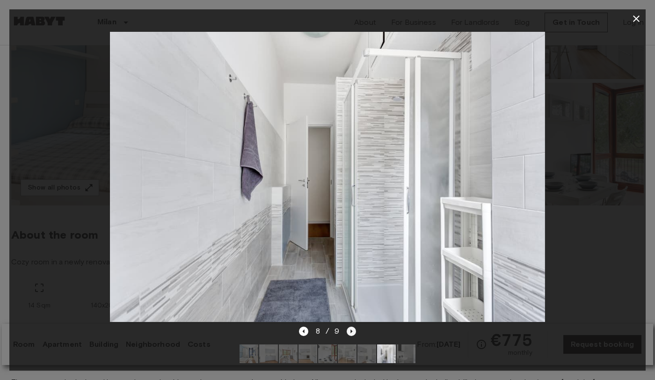
click at [349, 330] on icon "Next image" at bounding box center [351, 331] width 9 height 9
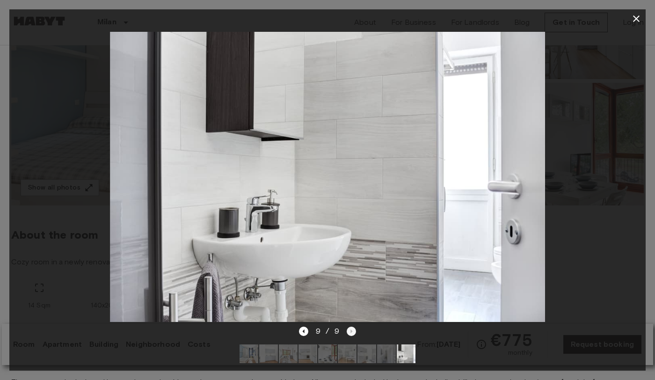
click at [349, 330] on div "9 / 9" at bounding box center [328, 331] width 58 height 11
click at [632, 21] on icon "button" at bounding box center [636, 18] width 11 height 11
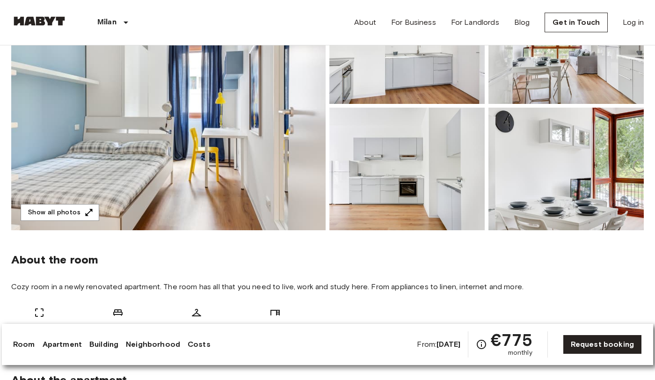
scroll to position [167, 0]
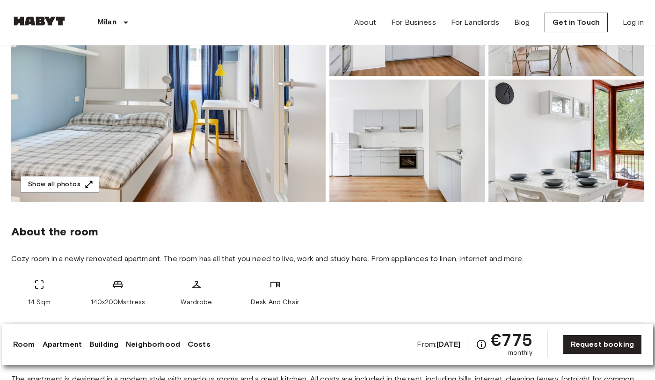
click at [231, 156] on img at bounding box center [168, 77] width 314 height 249
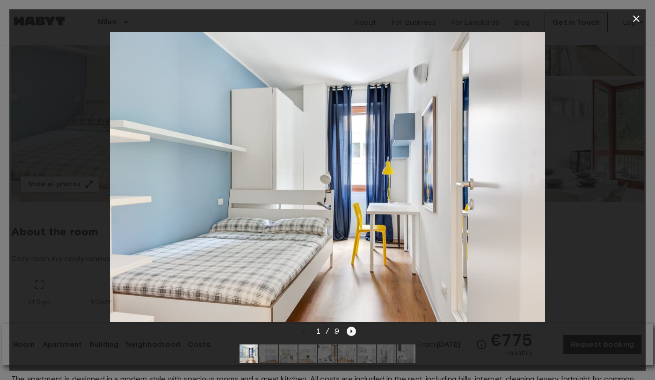
click at [347, 330] on icon "Next image" at bounding box center [351, 331] width 9 height 9
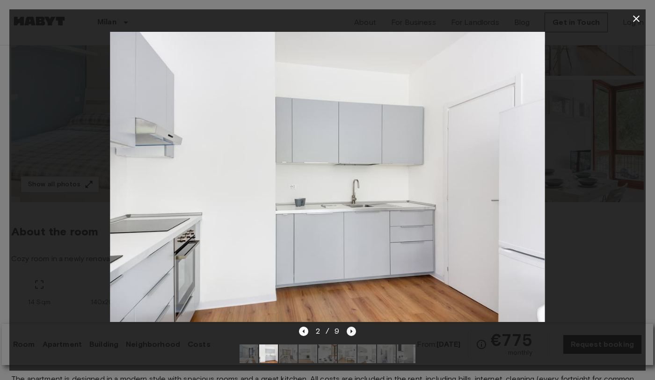
click at [347, 330] on icon "Next image" at bounding box center [351, 331] width 9 height 9
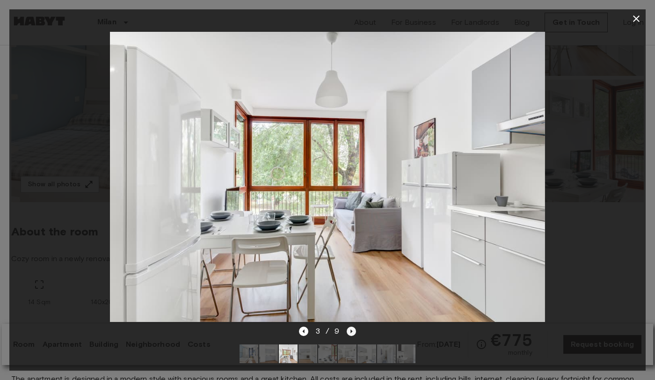
click at [347, 330] on icon "Next image" at bounding box center [351, 331] width 9 height 9
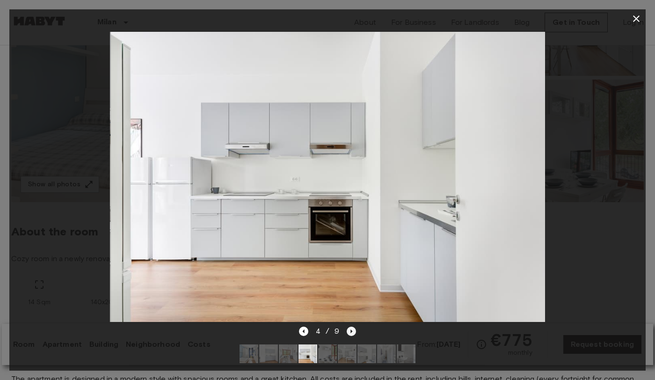
click at [347, 330] on icon "Next image" at bounding box center [351, 331] width 9 height 9
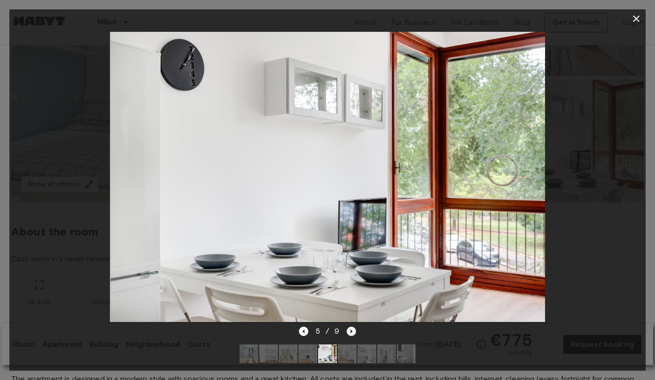
click at [347, 330] on icon "Next image" at bounding box center [351, 331] width 9 height 9
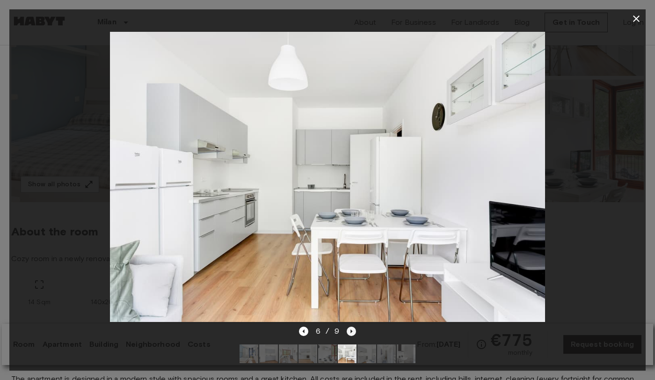
click at [347, 330] on icon "Next image" at bounding box center [351, 331] width 9 height 9
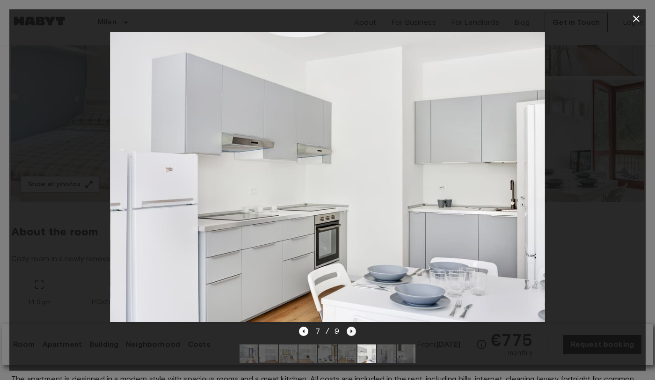
click at [347, 330] on icon "Next image" at bounding box center [351, 331] width 9 height 9
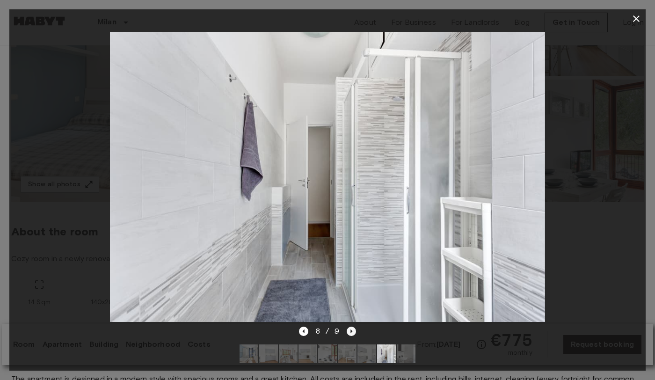
click at [347, 330] on icon "Next image" at bounding box center [351, 331] width 9 height 9
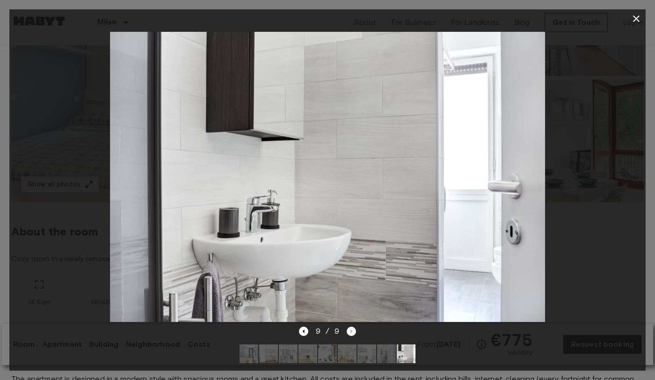
click at [347, 330] on div "9 / 9" at bounding box center [328, 331] width 58 height 11
click at [634, 19] on icon "button" at bounding box center [636, 18] width 11 height 11
